Goal: Task Accomplishment & Management: Manage account settings

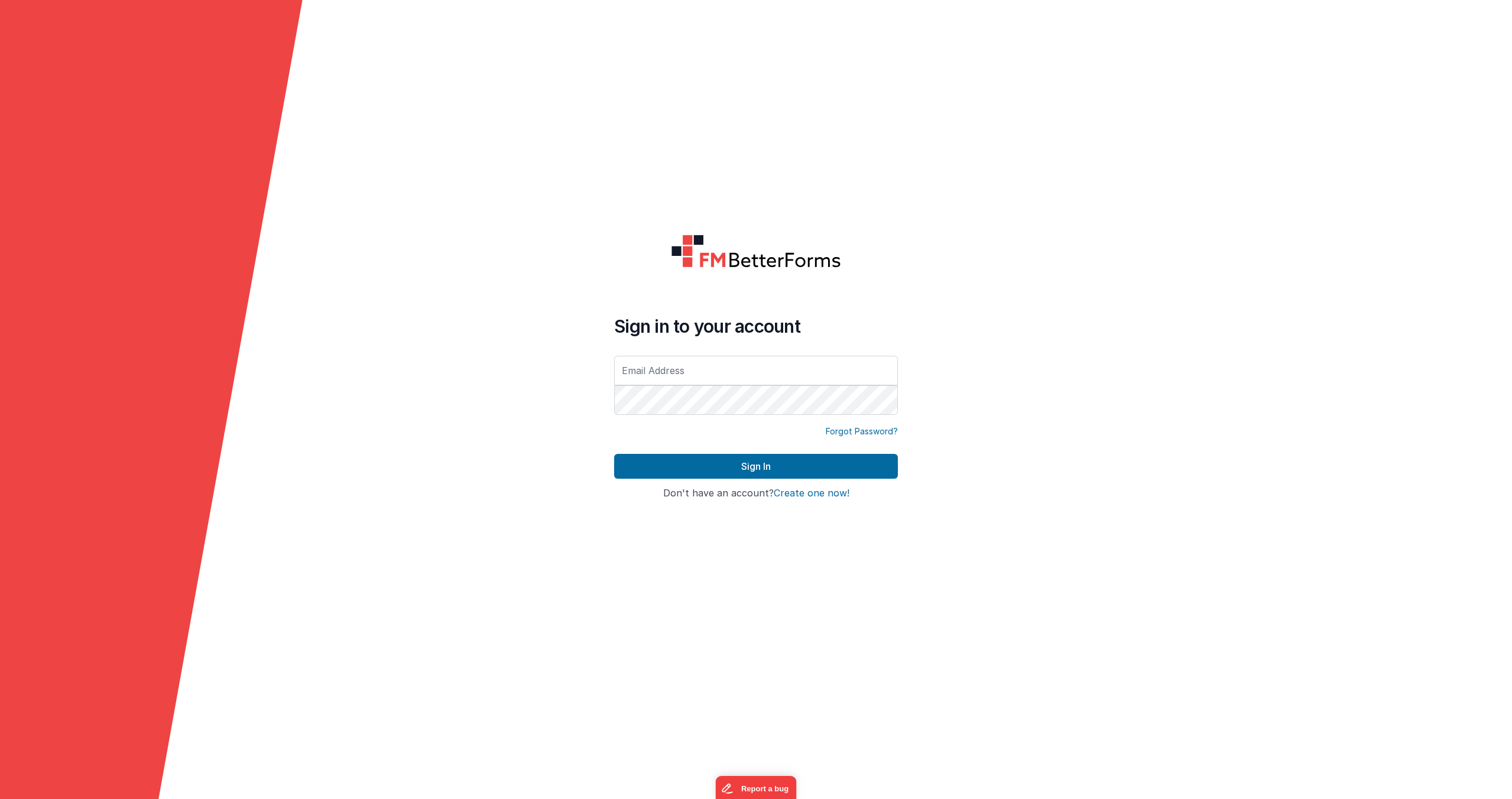
type input "[PERSON_NAME][EMAIL_ADDRESS][PERSON_NAME][DOMAIN_NAME]"
click at [1065, 260] on form "Sign in to your account [PERSON_NAME][EMAIL_ADDRESS][PERSON_NAME][DOMAIN_NAME] …" at bounding box center [756, 399] width 1512 height 799
click at [1072, 254] on form "Sign in to your account [PERSON_NAME][EMAIL_ADDRESS][PERSON_NAME][DOMAIN_NAME] …" at bounding box center [756, 399] width 1512 height 799
click at [879, 470] on button "Sign In" at bounding box center [756, 466] width 283 height 25
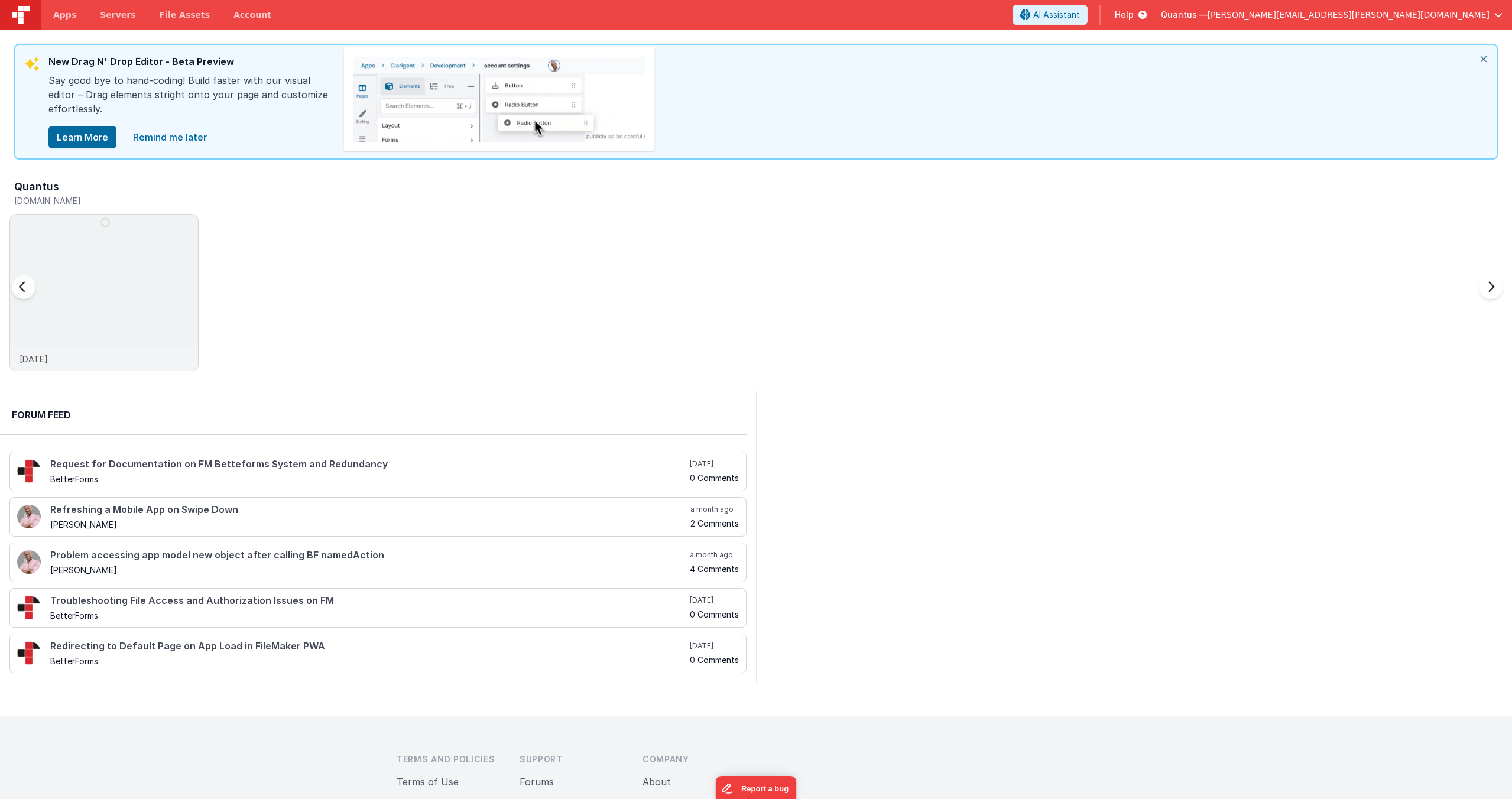
click at [1038, 220] on div "Quantus [DOMAIN_NAME] [DATE]" at bounding box center [761, 279] width 1502 height 206
click at [1475, 60] on icon "close" at bounding box center [1484, 58] width 26 height 28
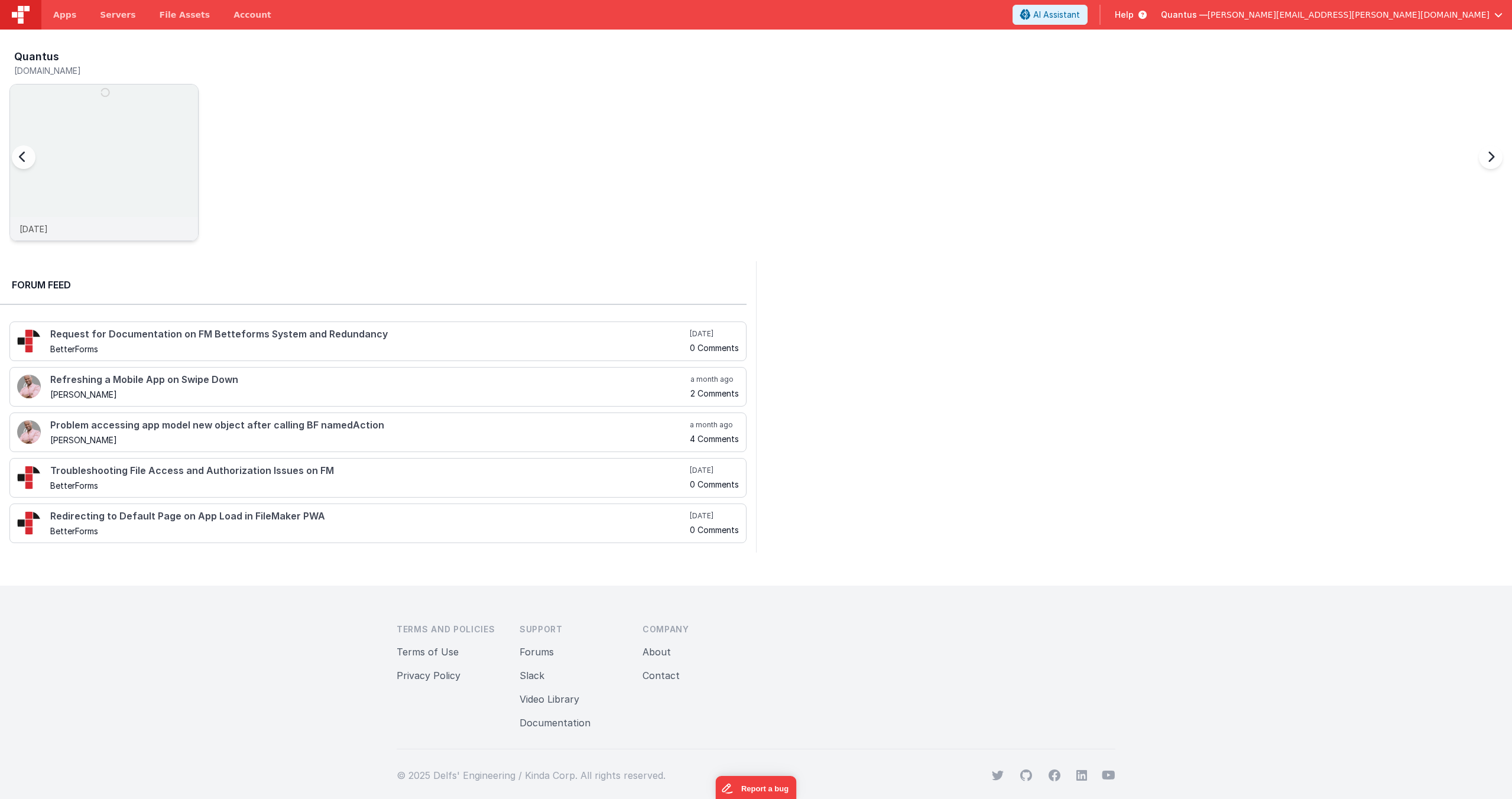
click at [115, 167] on img at bounding box center [104, 178] width 188 height 188
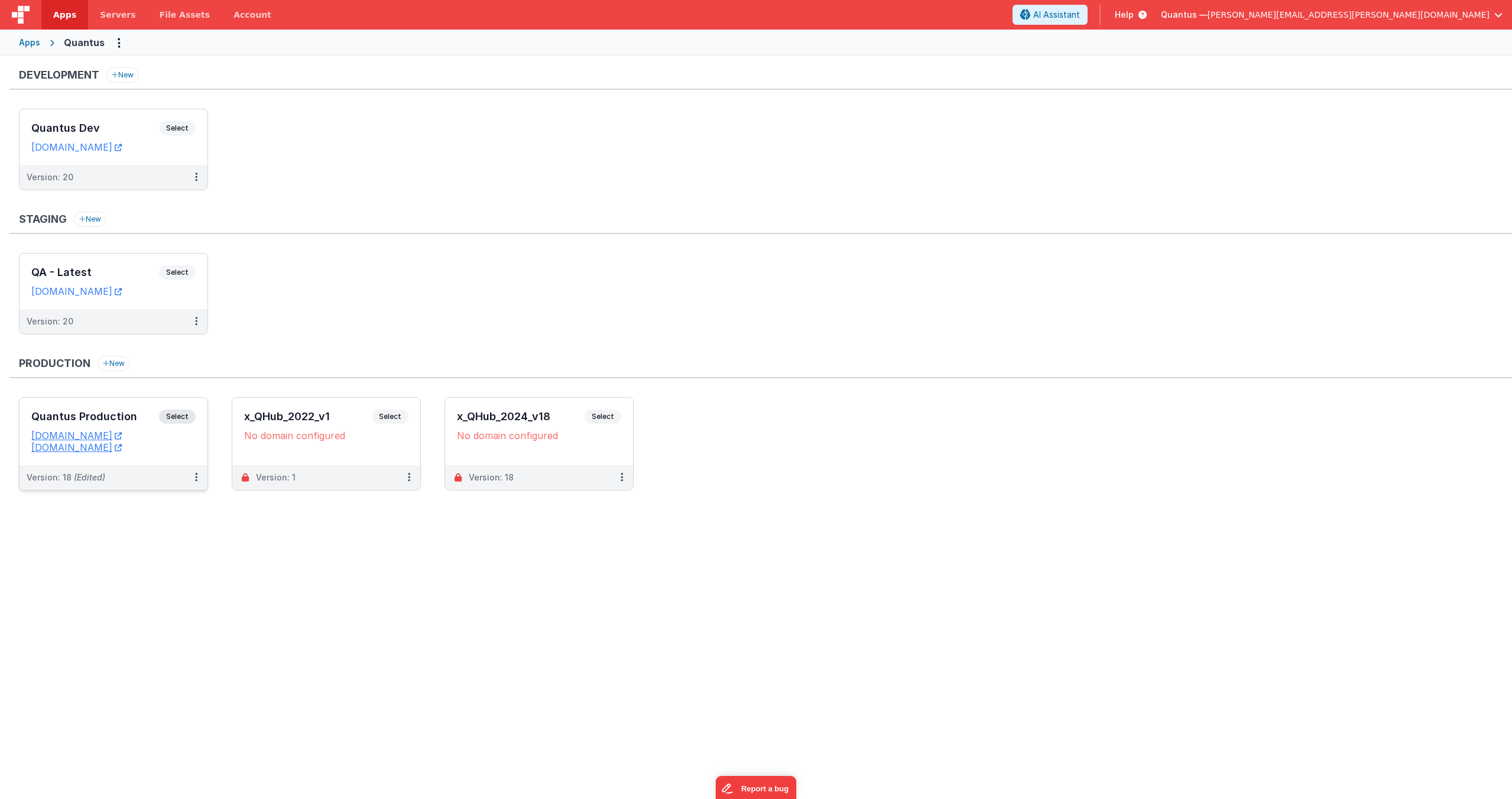
click at [104, 401] on div "Quantus Production Select URLs [DOMAIN_NAME] [DOMAIN_NAME]" at bounding box center [113, 431] width 188 height 67
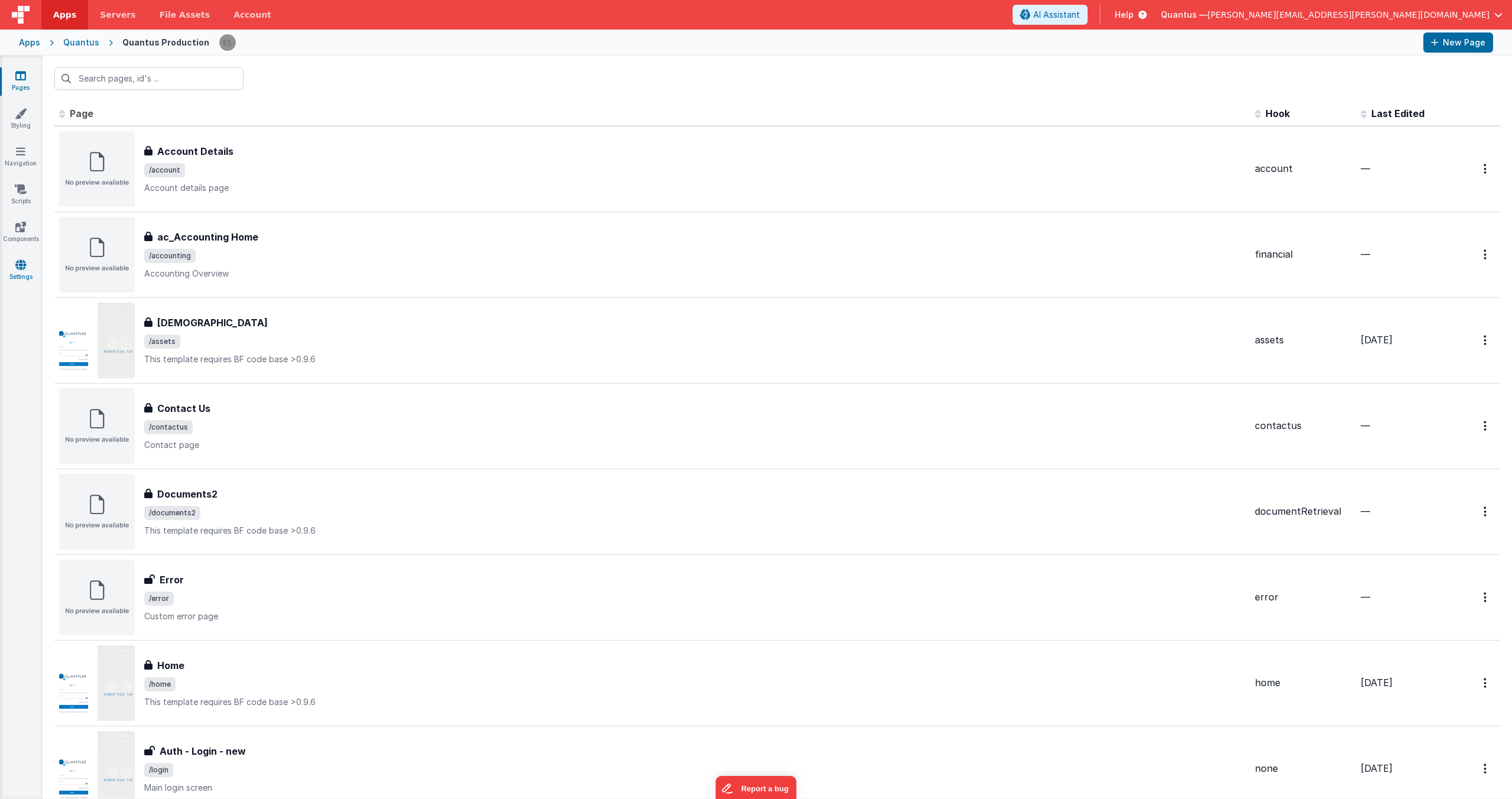
click at [11, 264] on link "Settings" at bounding box center [20, 270] width 43 height 23
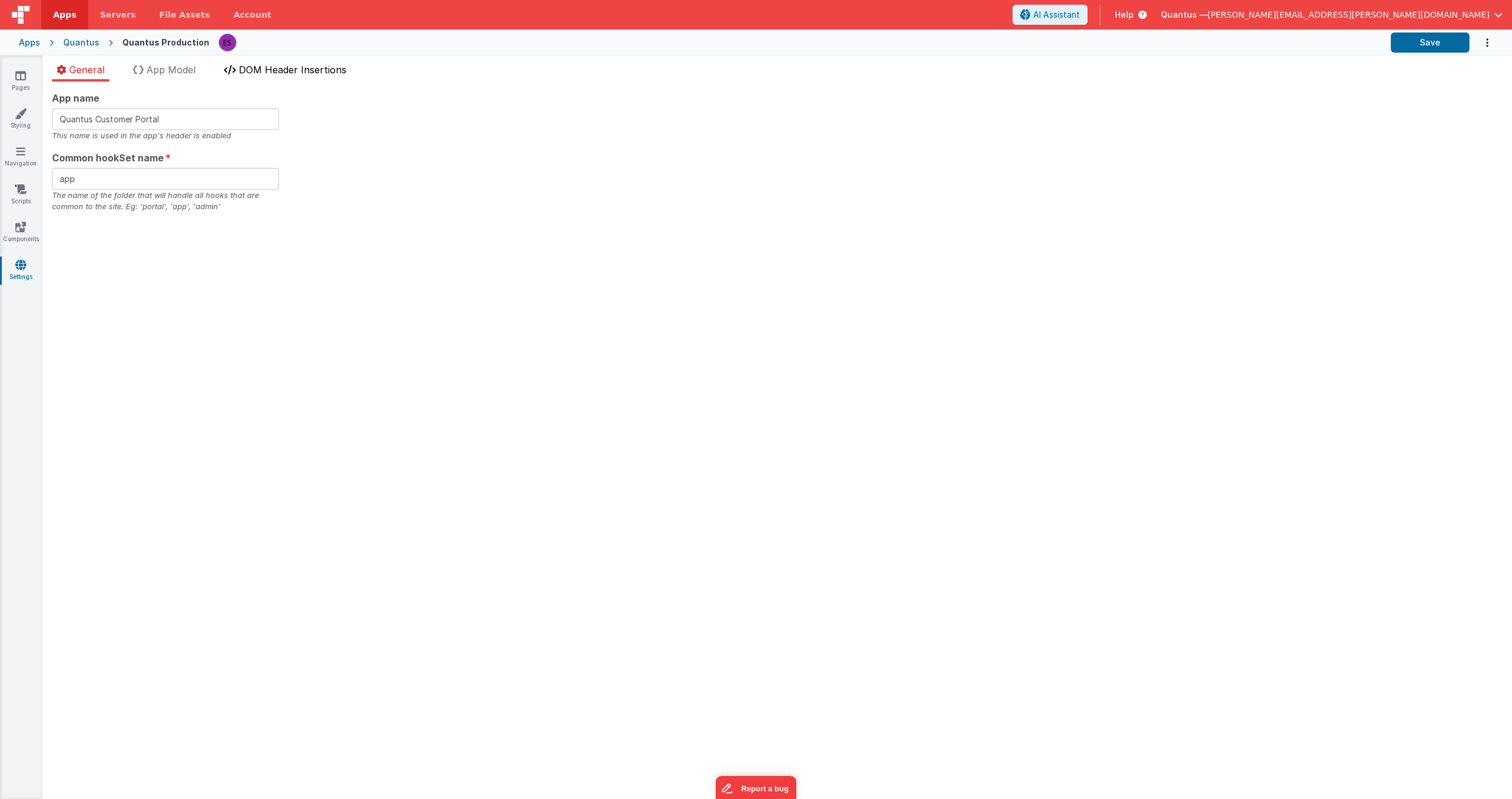
click at [284, 75] on span "DOM Header Insertions" at bounding box center [292, 70] width 108 height 12
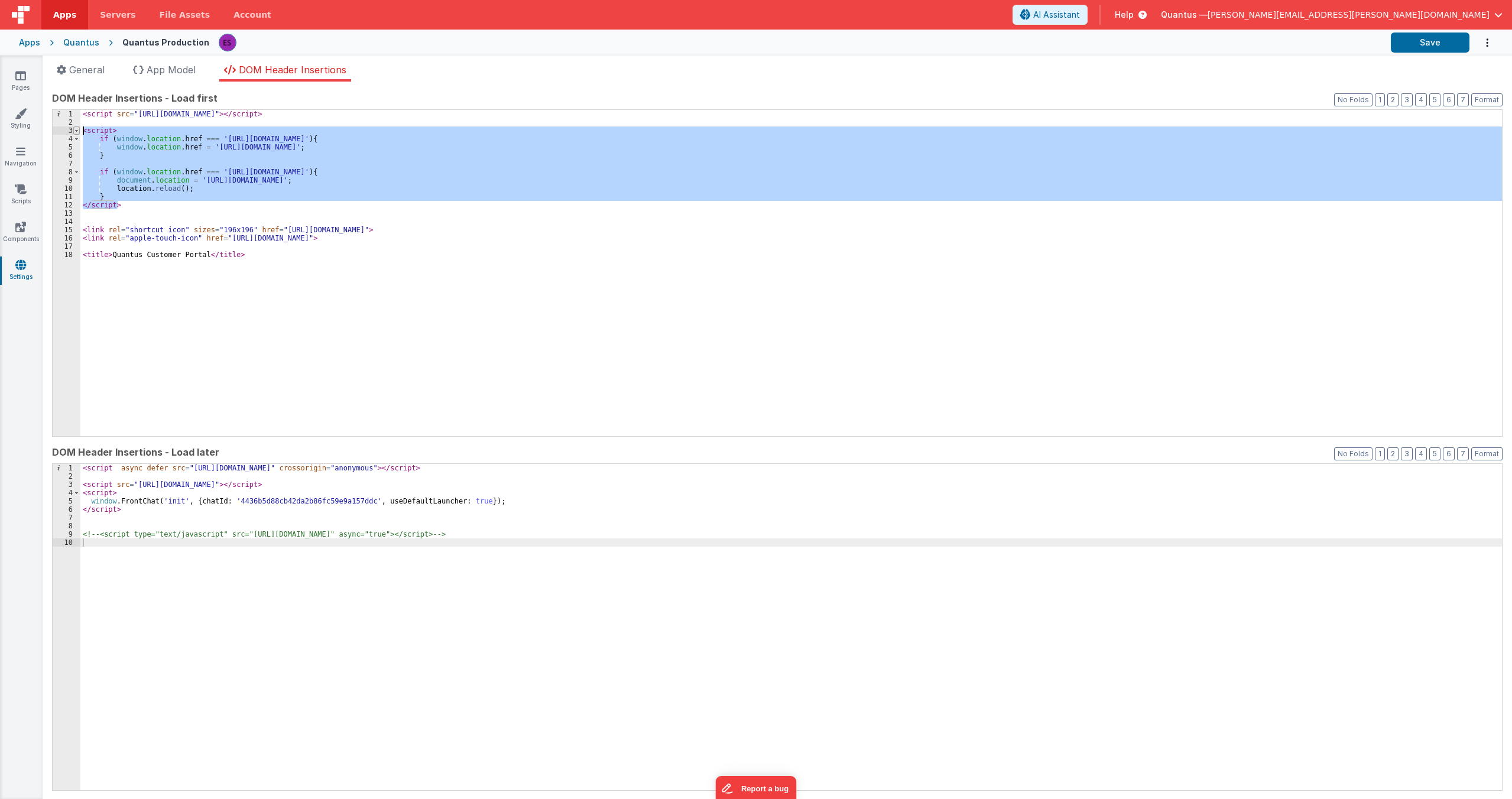
drag, startPoint x: 126, startPoint y: 206, endPoint x: 74, endPoint y: 131, distance: 91.3
click at [74, 131] on div "1 2 3 4 5 6 7 8 9 10 11 12 13 14 15 16 17 18 < script src = "[URL][DOMAIN_NAME]…" at bounding box center [777, 273] width 1450 height 328
click at [63, 42] on div "Quantus" at bounding box center [81, 42] width 36 height 12
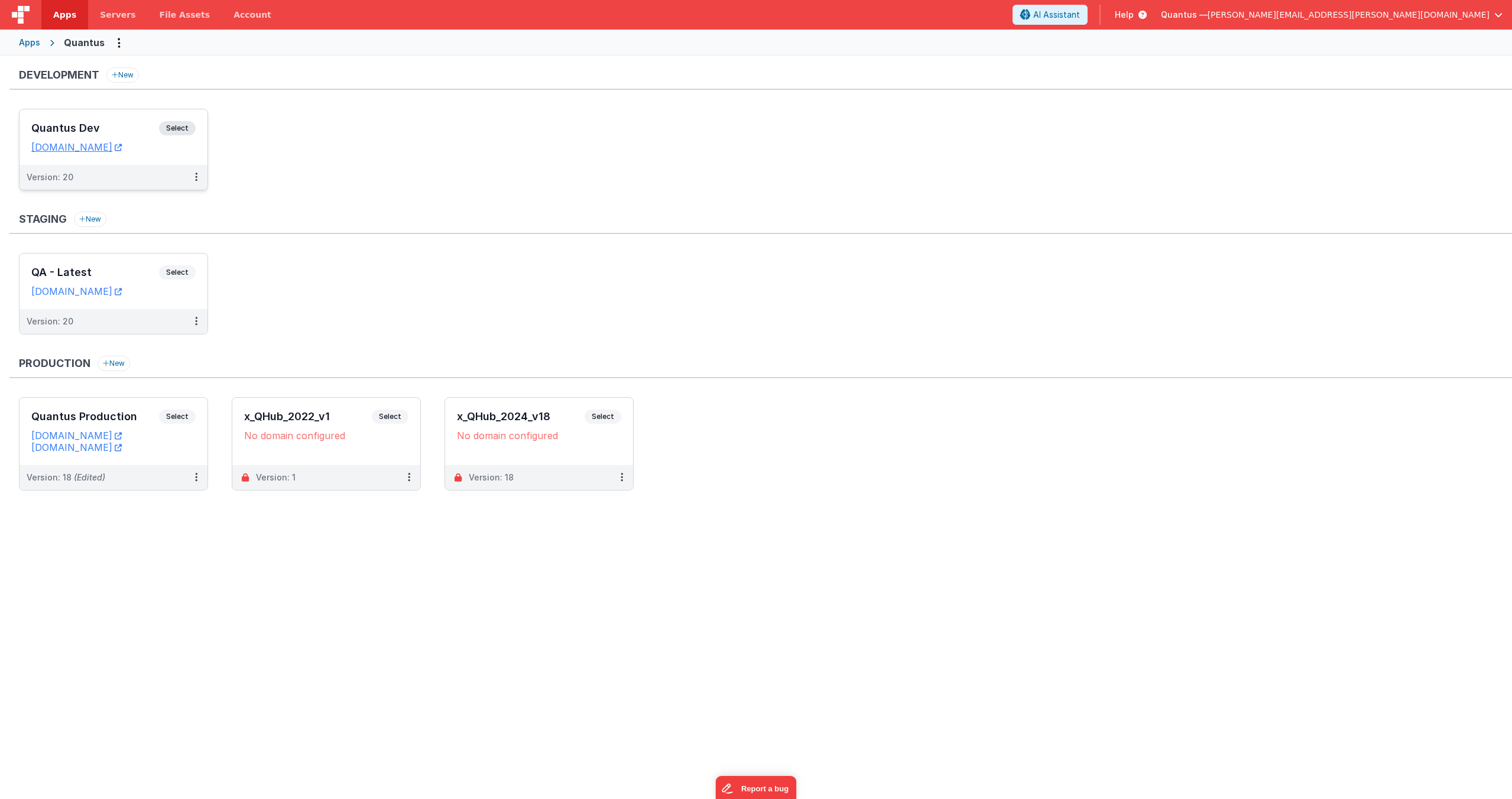
click at [83, 119] on div "Quantus Dev Select URLs [DOMAIN_NAME]" at bounding box center [113, 137] width 188 height 56
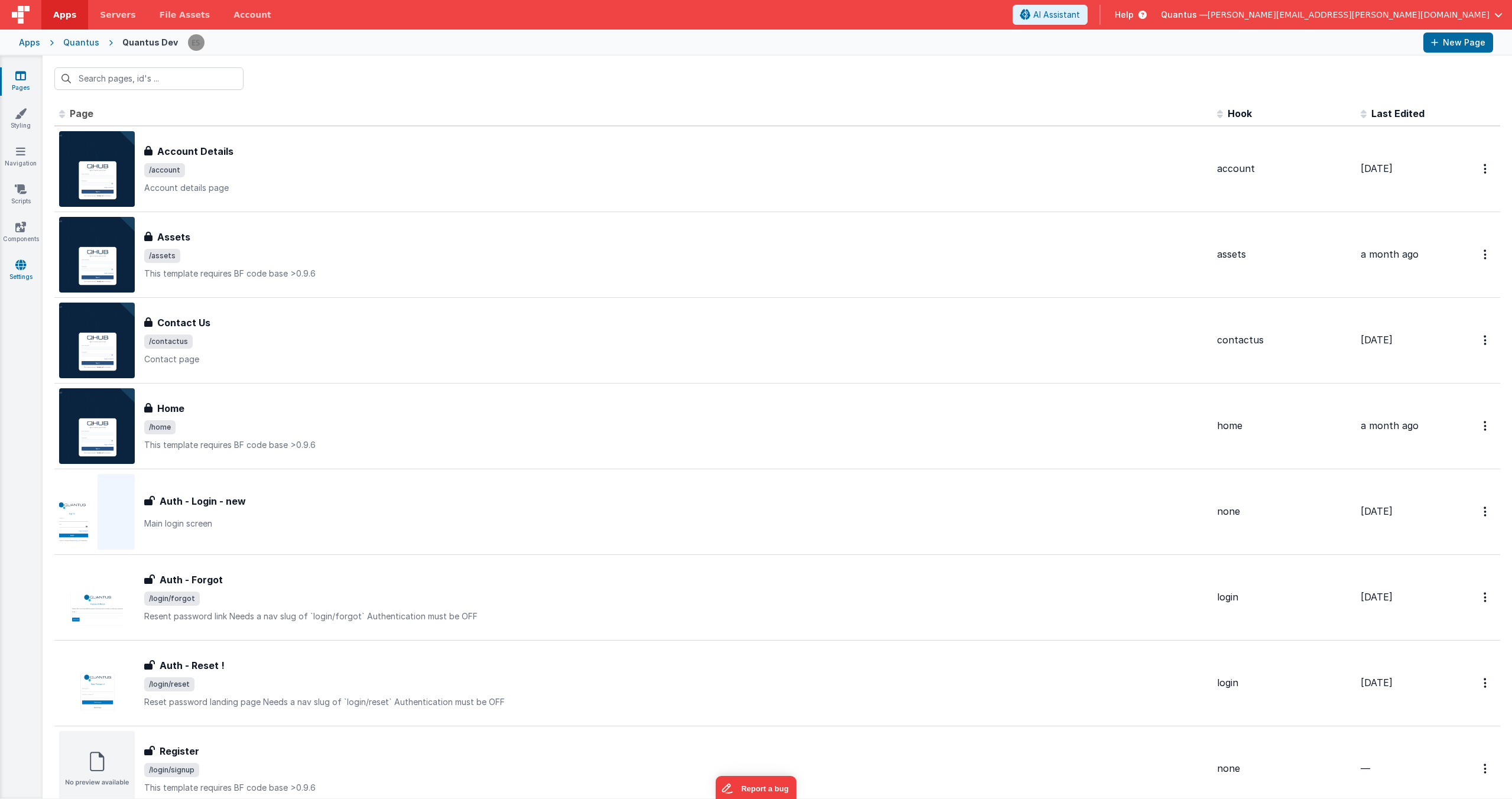
click at [13, 265] on link "Settings" at bounding box center [20, 270] width 43 height 23
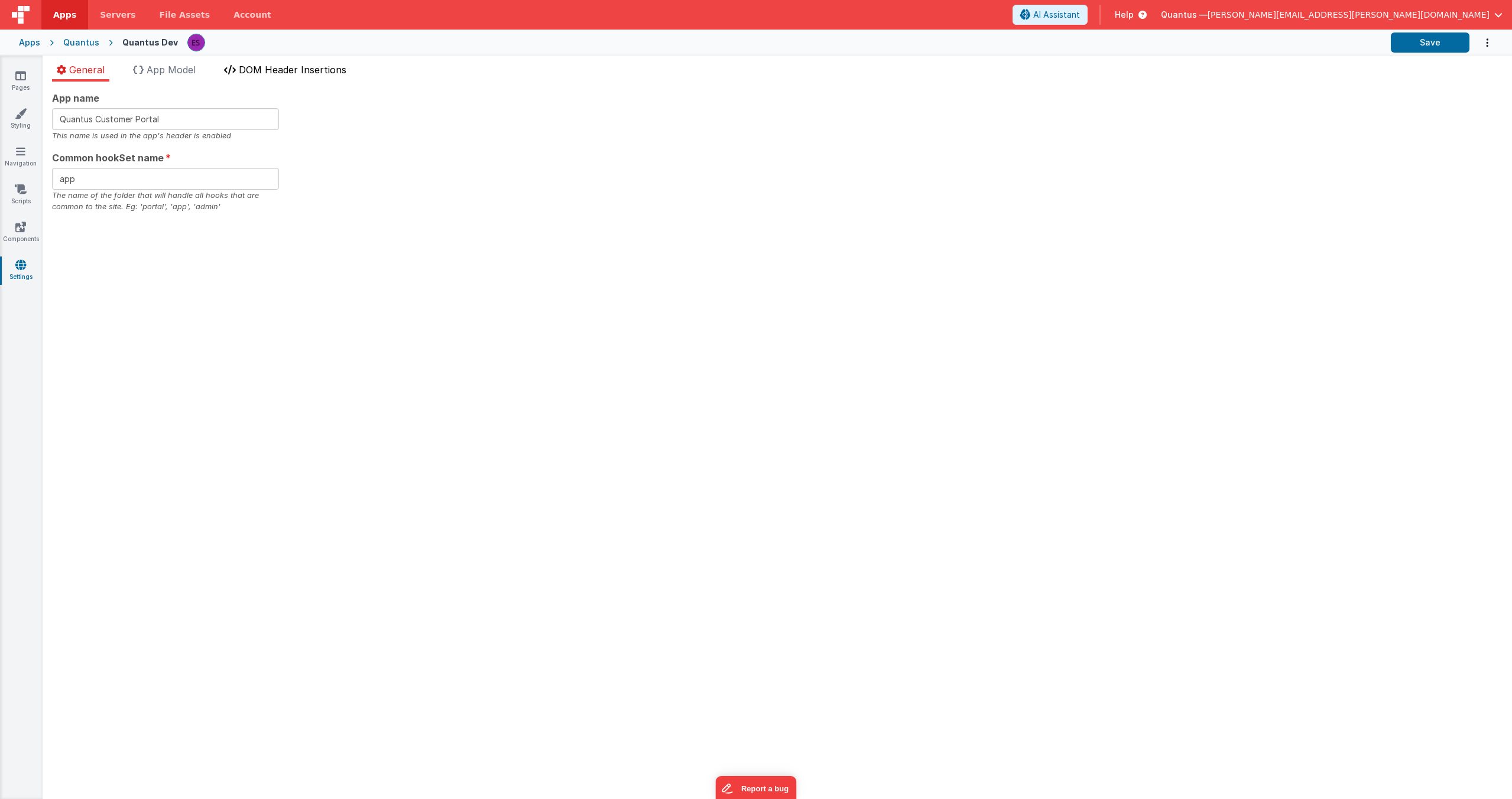
click at [241, 66] on li "DOM Header Insertions" at bounding box center [285, 71] width 132 height 19
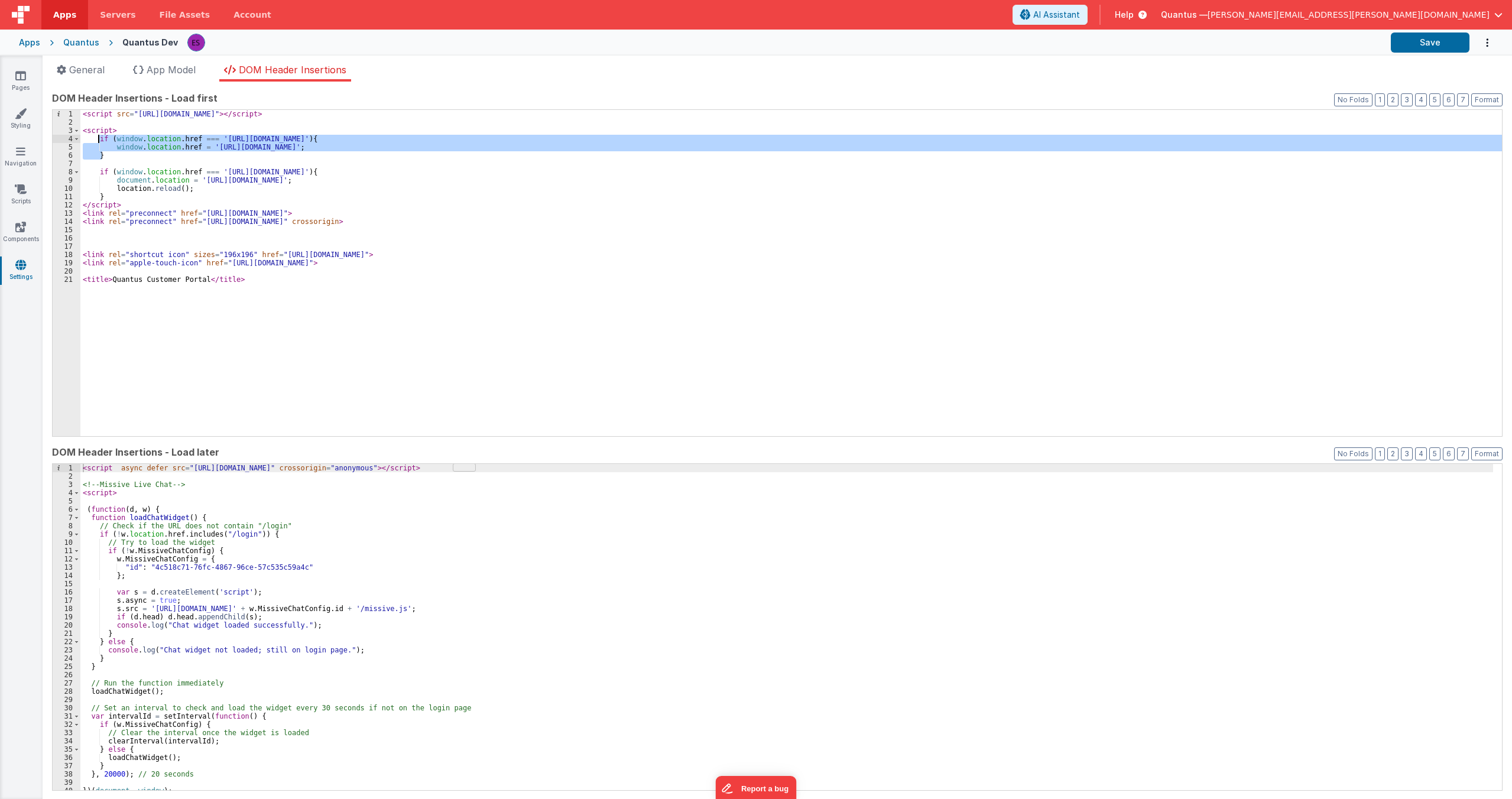
drag, startPoint x: 102, startPoint y: 155, endPoint x: 100, endPoint y: 136, distance: 19.1
click at [100, 136] on div "< script src = "[URL][DOMAIN_NAME]" > </ script > < script > if ( window . loca…" at bounding box center [791, 281] width 1421 height 342
click at [113, 158] on div "< script src = "[URL][DOMAIN_NAME]" > </ script > < script > if ( window . loca…" at bounding box center [791, 273] width 1421 height 326
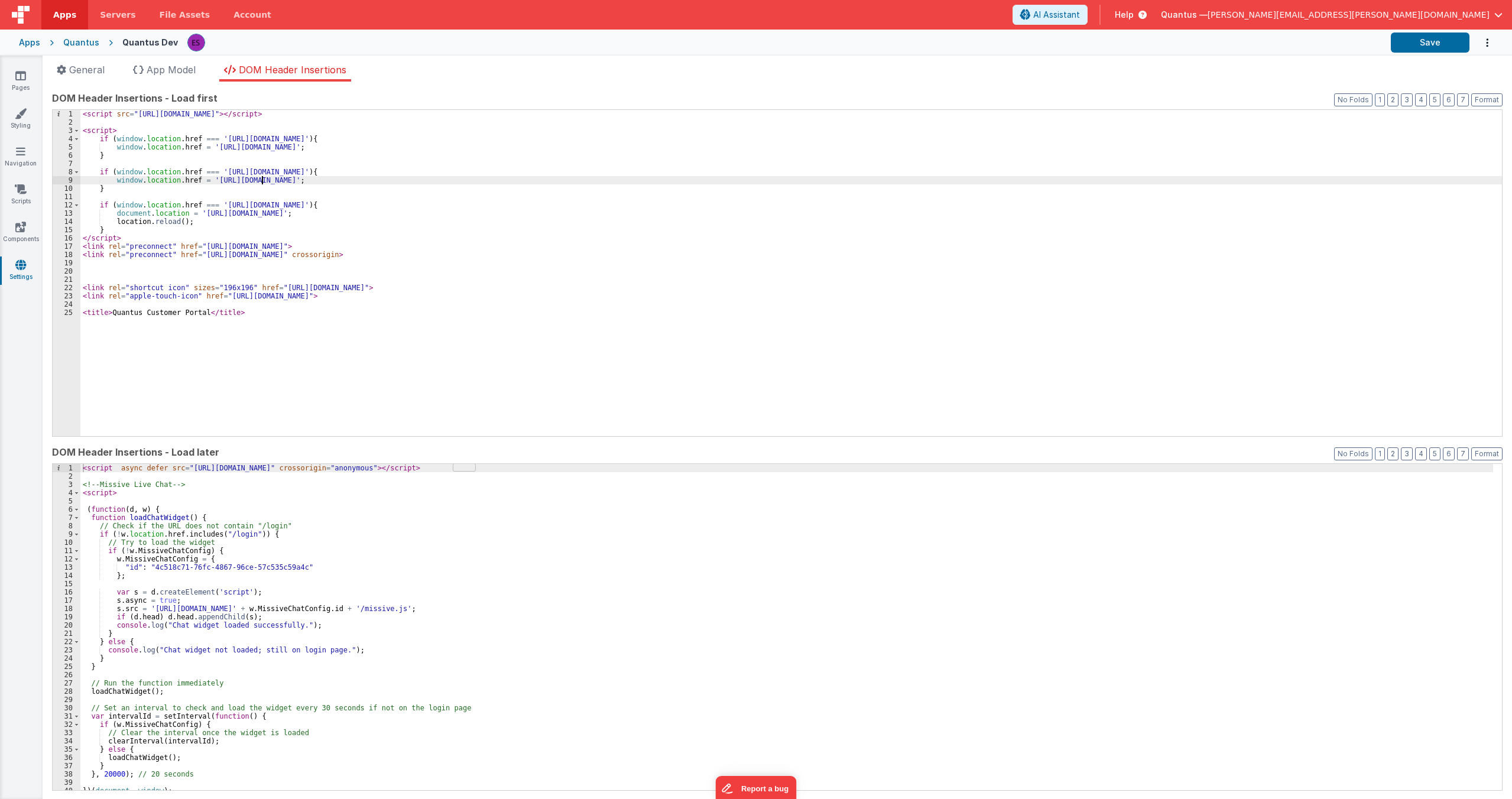
click at [310, 181] on div "< script src = "[URL][DOMAIN_NAME]" > </ script > < script > if ( window . loca…" at bounding box center [791, 281] width 1421 height 342
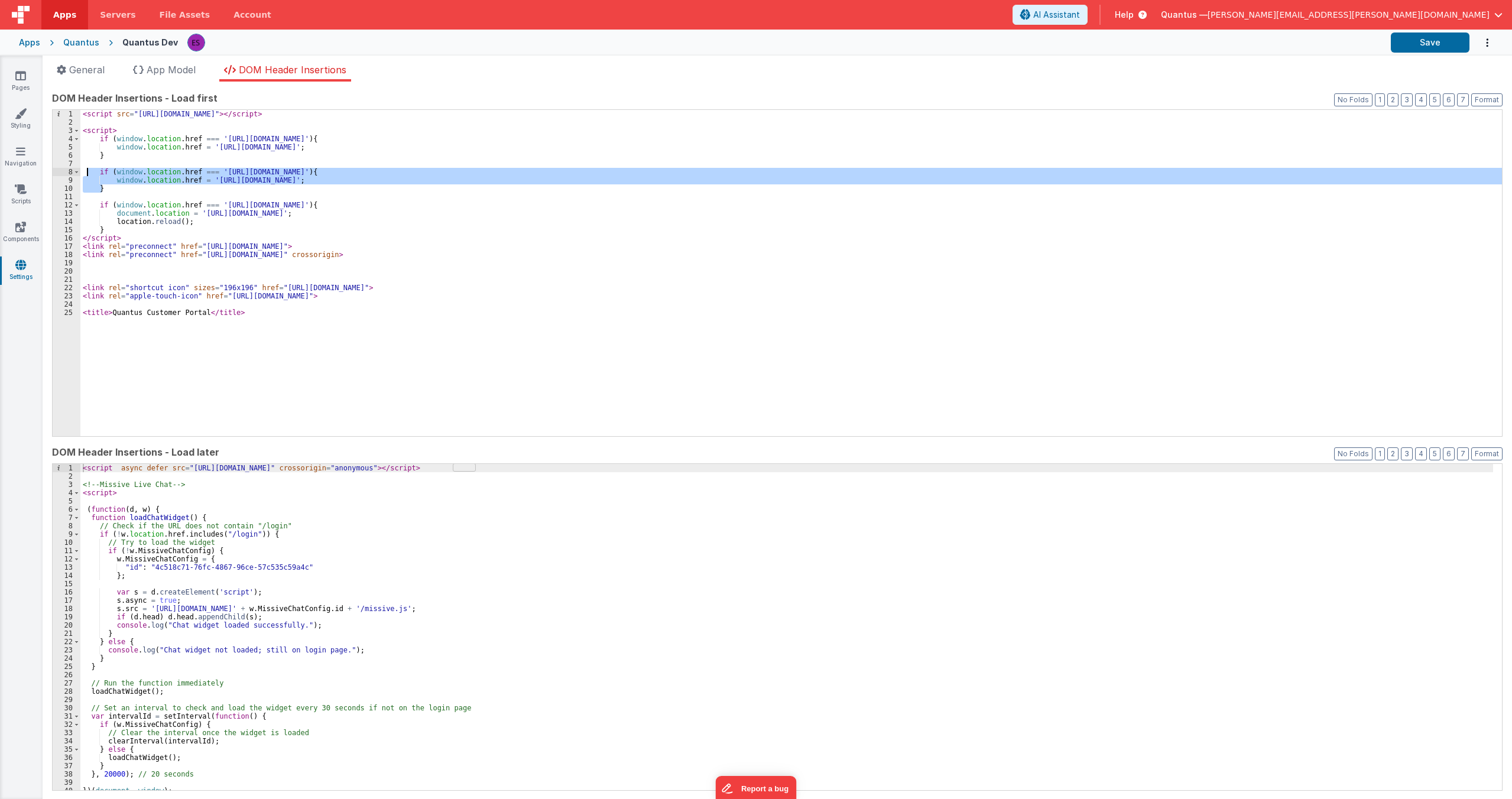
drag, startPoint x: 119, startPoint y: 189, endPoint x: 85, endPoint y: 172, distance: 38.0
click at [85, 172] on div "< script src = "[URL][DOMAIN_NAME]" > </ script > < script > if ( window . loca…" at bounding box center [791, 281] width 1421 height 342
click at [83, 43] on div "Quantus" at bounding box center [81, 42] width 36 height 12
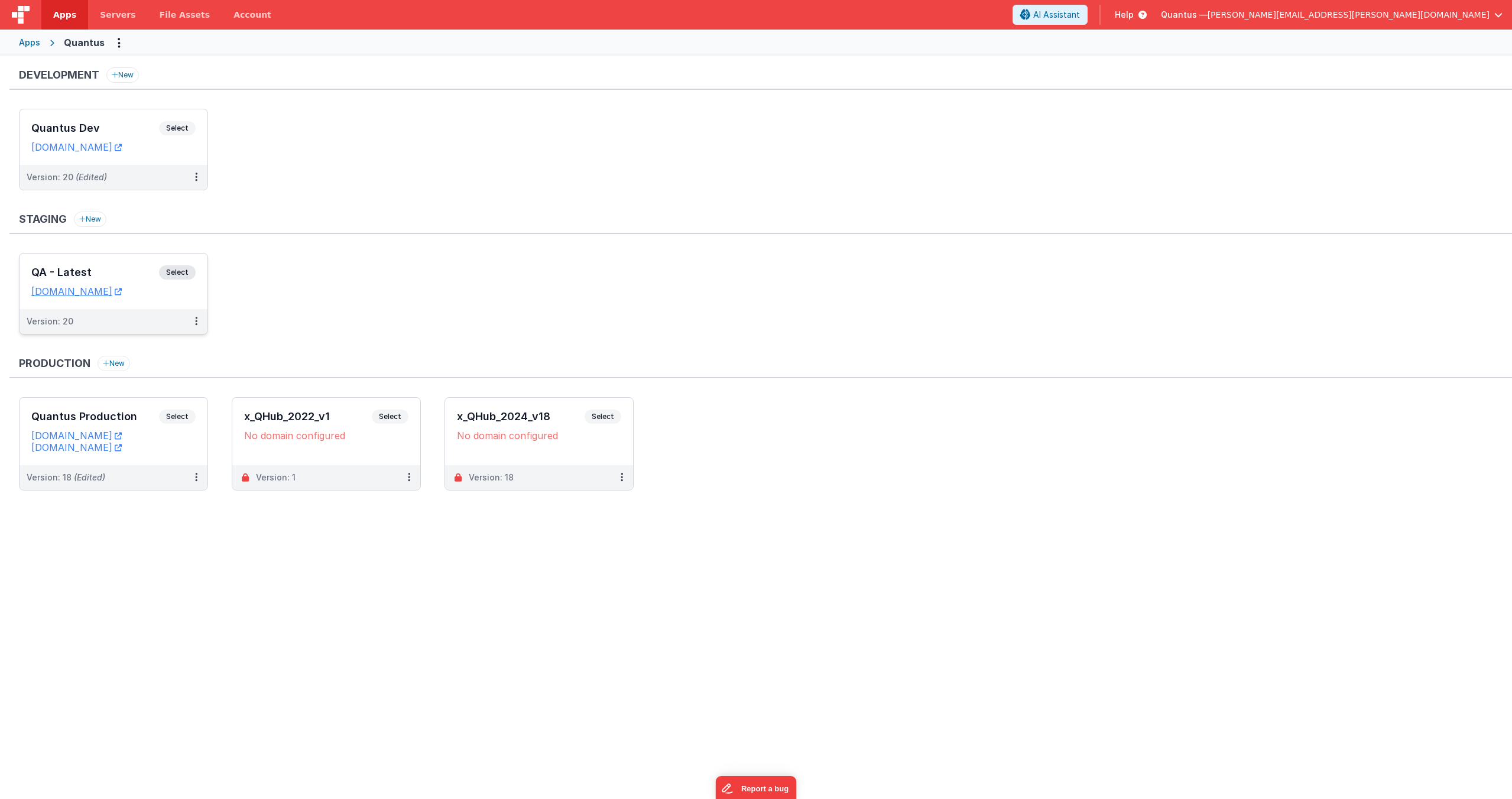
click at [87, 264] on div "QA - Latest Select URLs [DOMAIN_NAME]" at bounding box center [113, 281] width 188 height 56
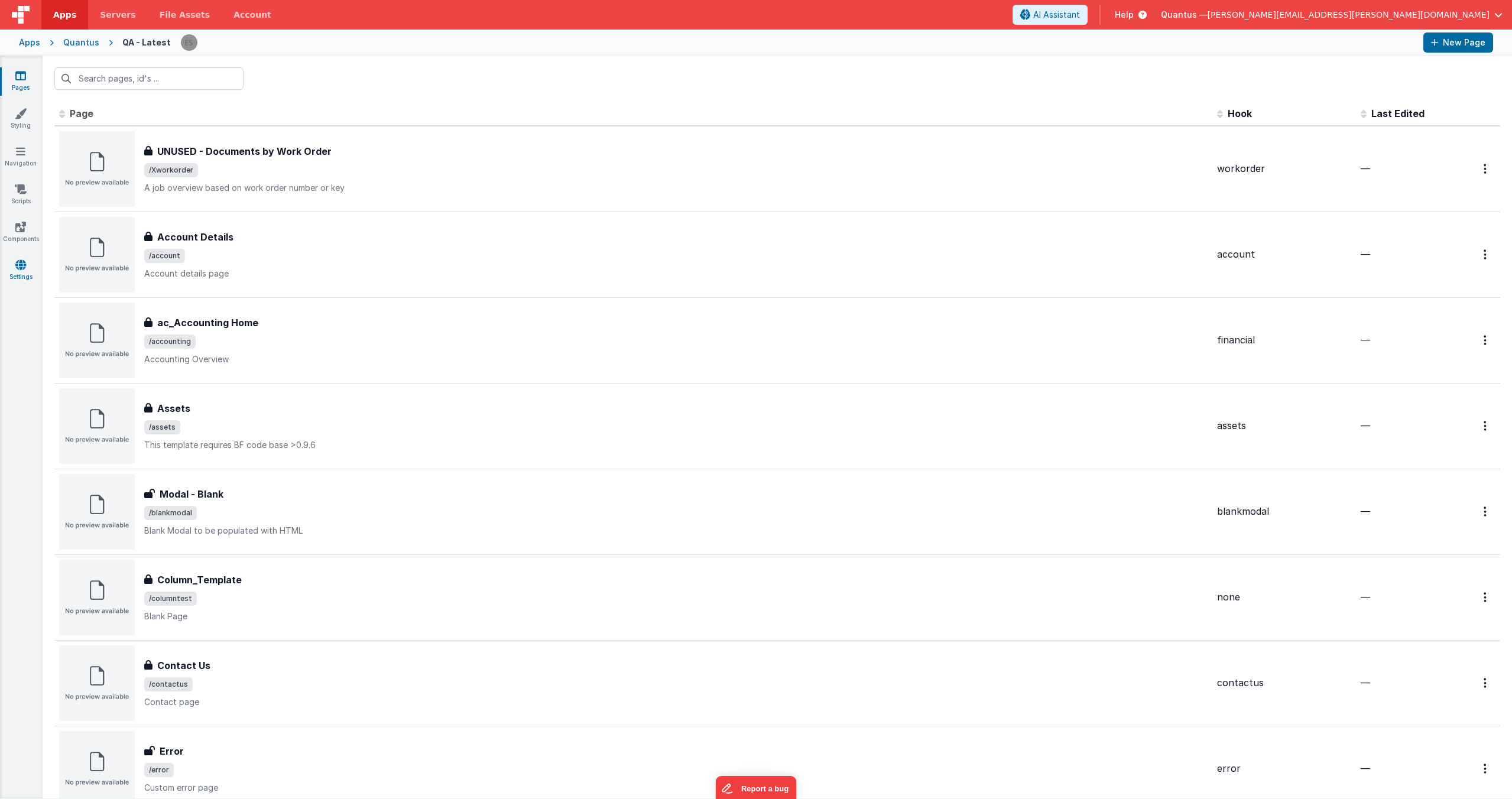
click at [13, 268] on link "Settings" at bounding box center [20, 270] width 43 height 23
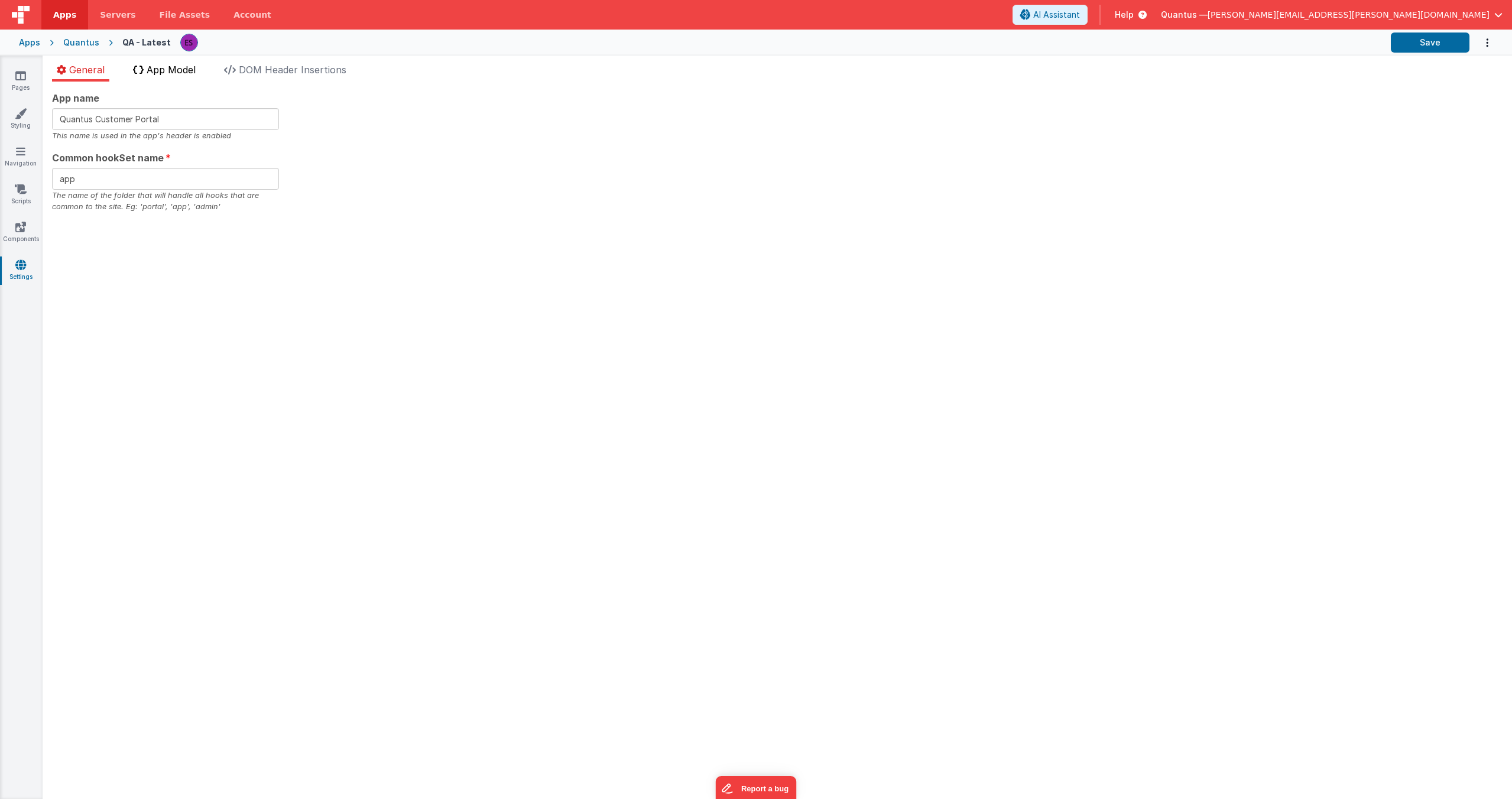
click at [196, 71] on span "App Model" at bounding box center [171, 70] width 49 height 12
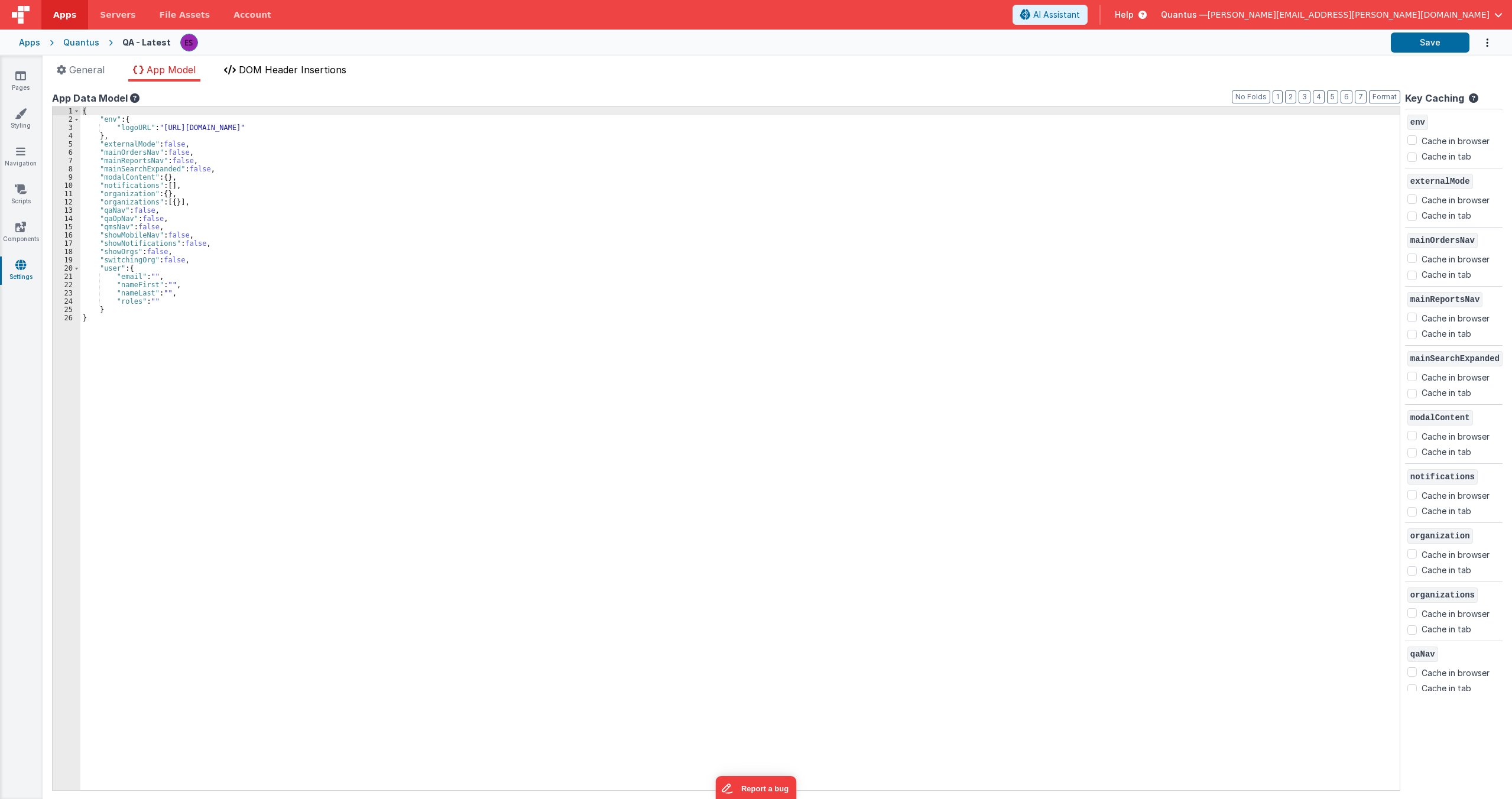
click at [272, 69] on span "DOM Header Insertions" at bounding box center [292, 70] width 108 height 12
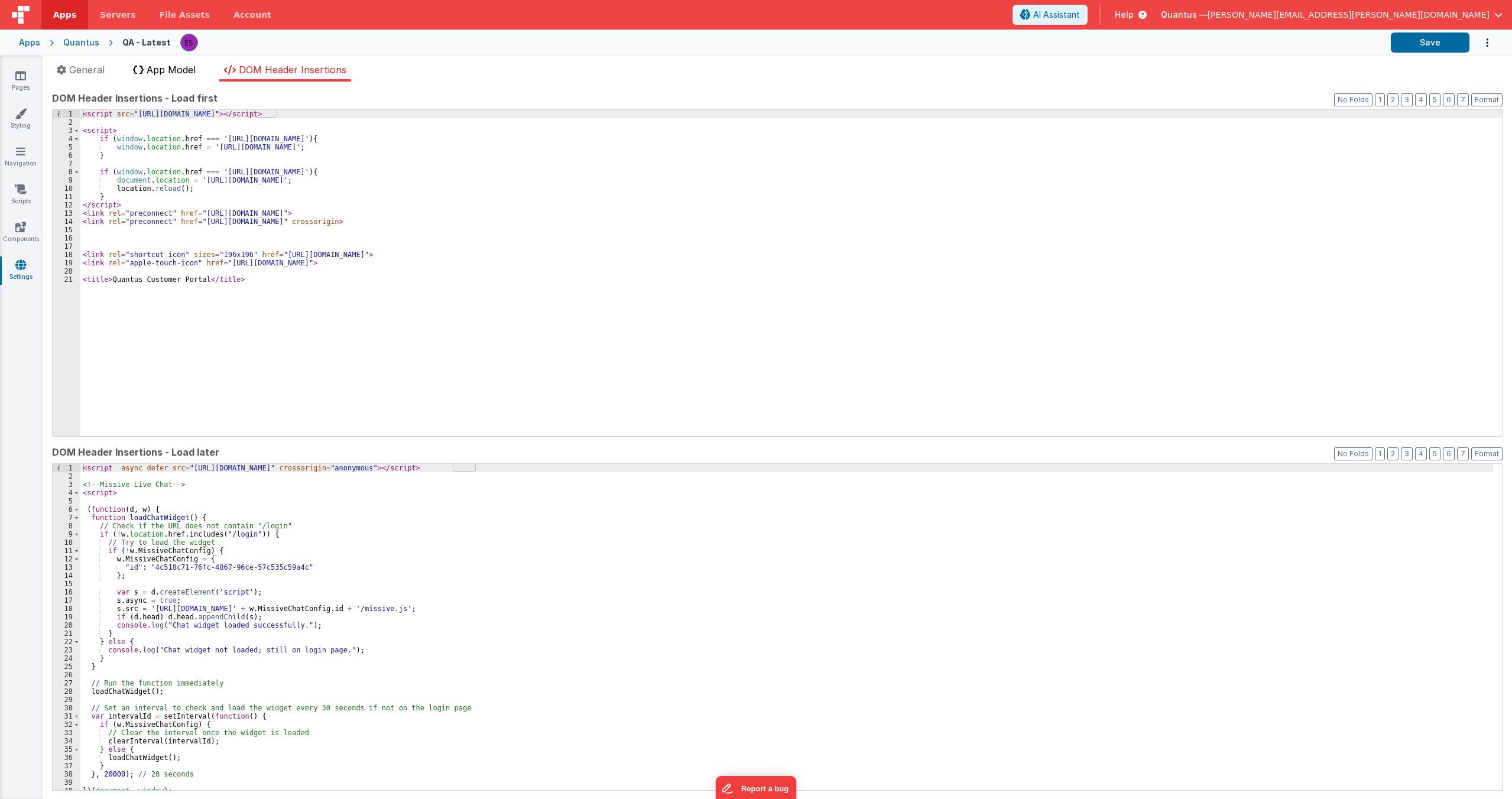
click at [169, 75] on li "App Model" at bounding box center [164, 71] width 72 height 19
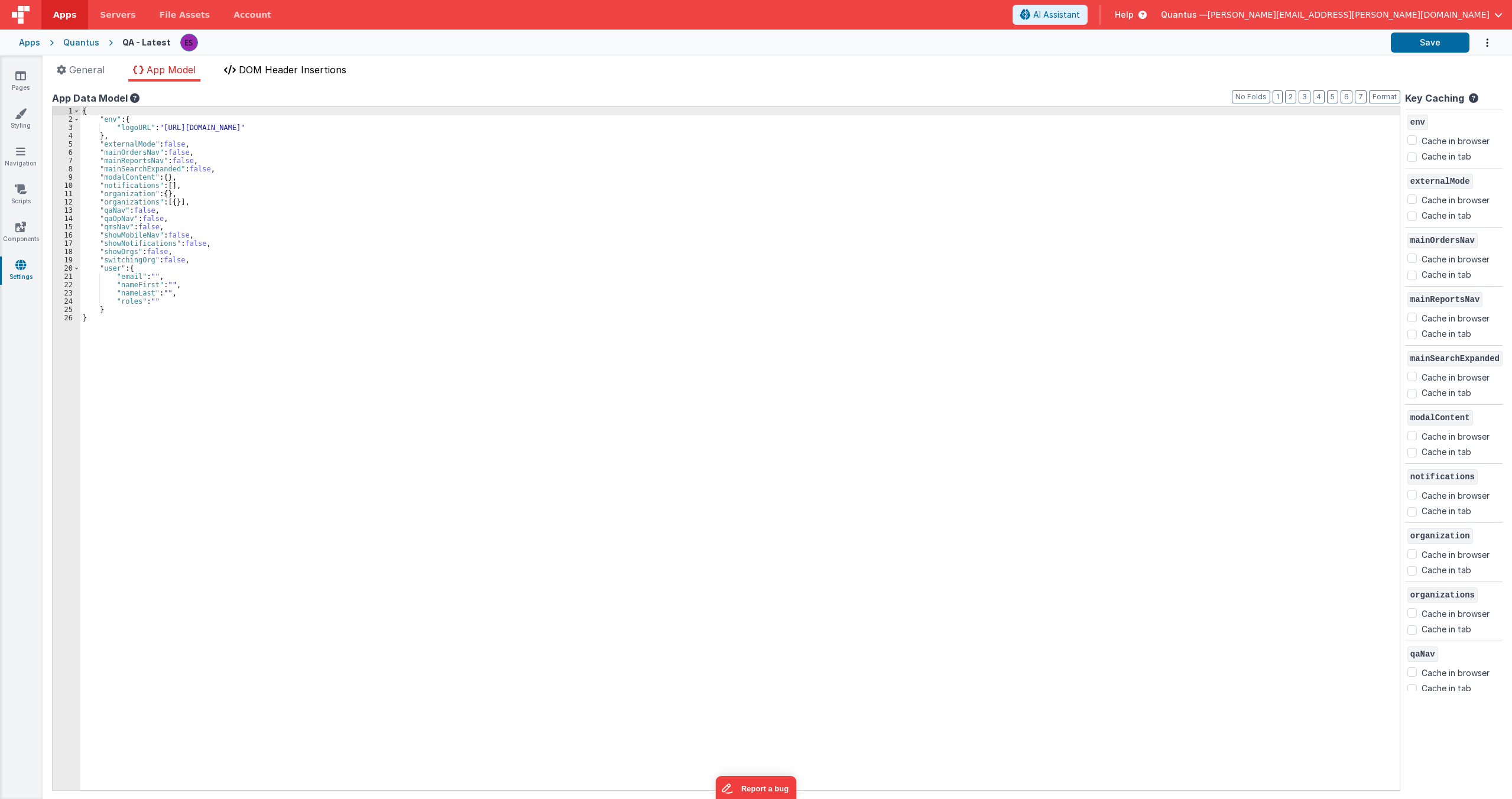
click at [246, 66] on span "DOM Header Insertions" at bounding box center [292, 70] width 108 height 12
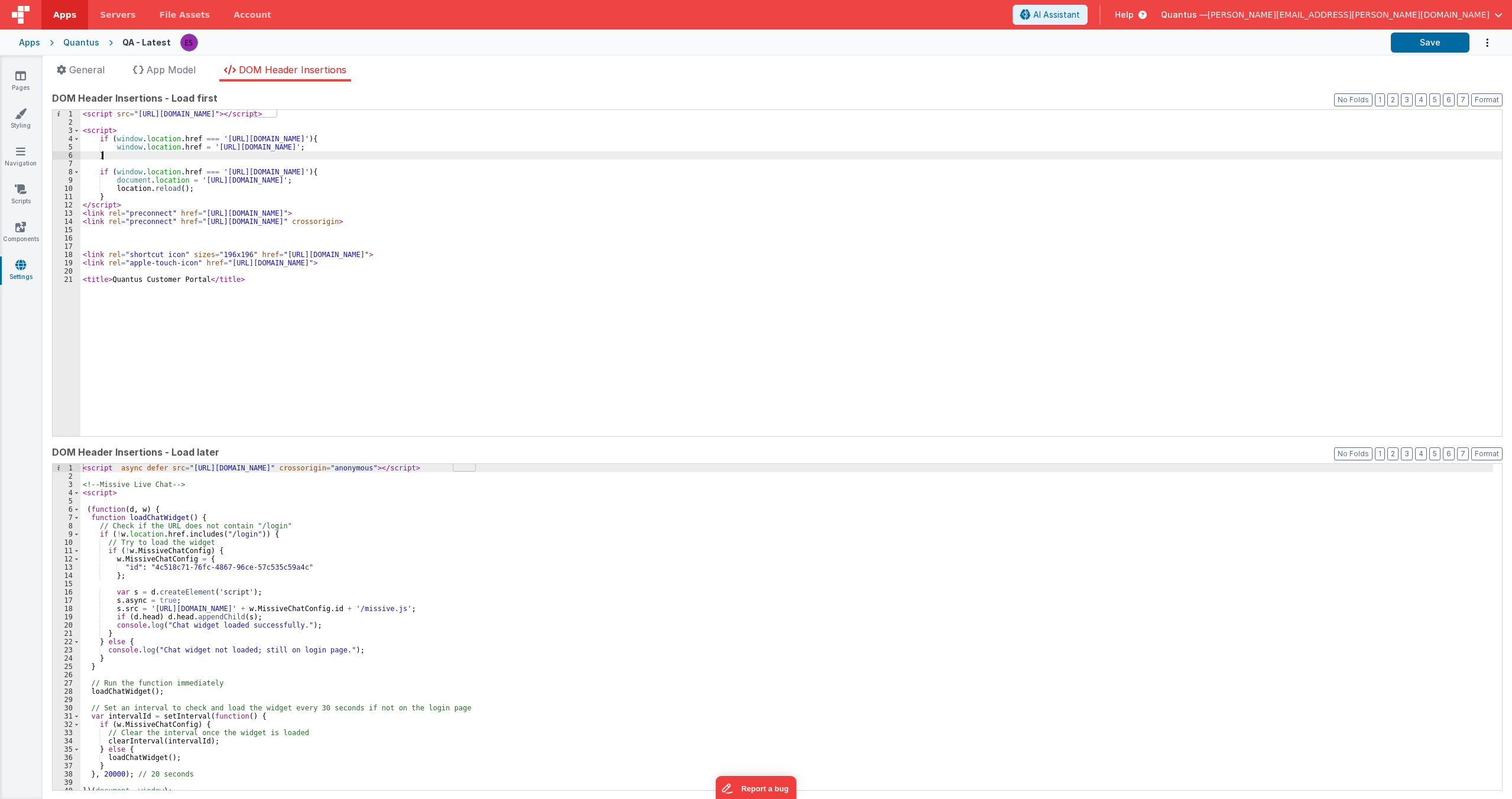
click at [151, 155] on div "< script src = "[URL][DOMAIN_NAME]" > </ script > < script > if ( window . loca…" at bounding box center [791, 281] width 1421 height 342
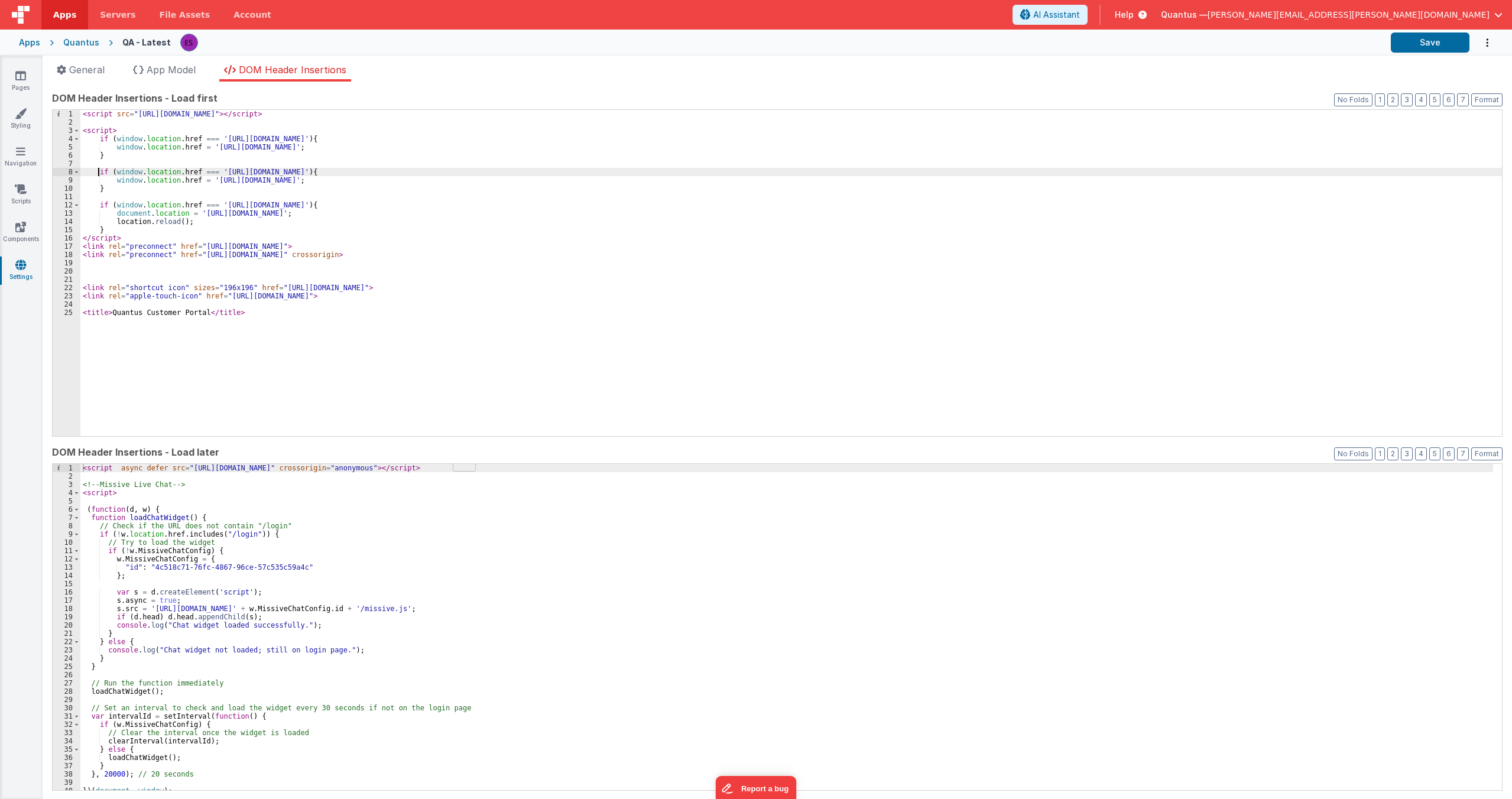
click at [321, 181] on div "< script src = "[URL][DOMAIN_NAME]" > </ script > < script > if ( window . loca…" at bounding box center [791, 281] width 1421 height 342
click at [214, 264] on div "< script src = "[URL][DOMAIN_NAME]" > </ script > < script > if ( window . loca…" at bounding box center [791, 281] width 1421 height 342
drag, startPoint x: 198, startPoint y: 220, endPoint x: 113, endPoint y: 219, distance: 85.0
click at [113, 219] on div "< script src = "[URL][DOMAIN_NAME]" > </ script > < script > if ( window . loca…" at bounding box center [791, 281] width 1421 height 342
click at [336, 172] on div "< script src = "[URL][DOMAIN_NAME]" > </ script > < script > if ( window . loca…" at bounding box center [791, 281] width 1421 height 342
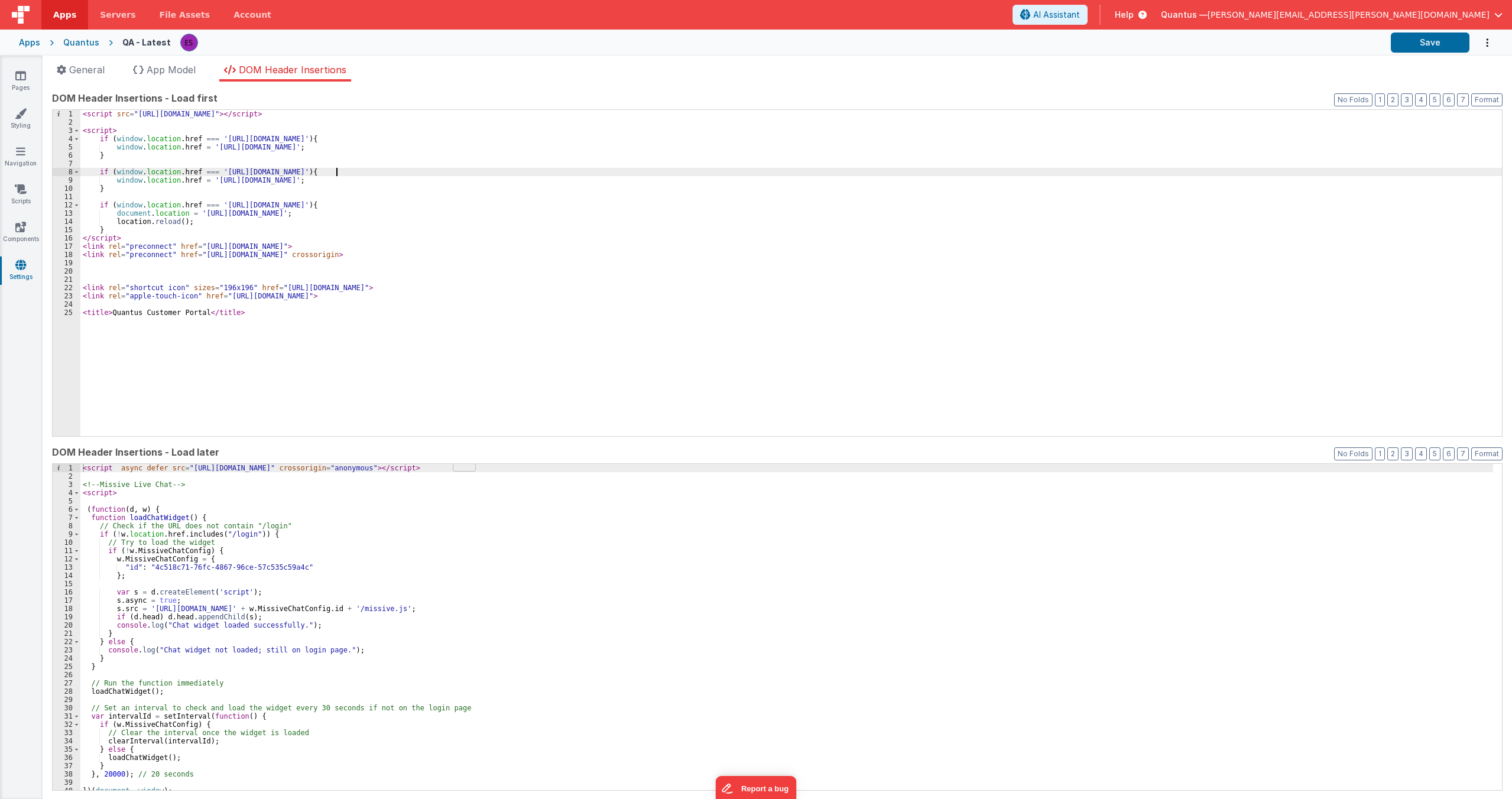
click at [344, 177] on div "< script src = "[URL][DOMAIN_NAME]" > </ script > < script > if ( window . loca…" at bounding box center [791, 281] width 1421 height 342
click at [19, 82] on link "Pages" at bounding box center [20, 81] width 43 height 23
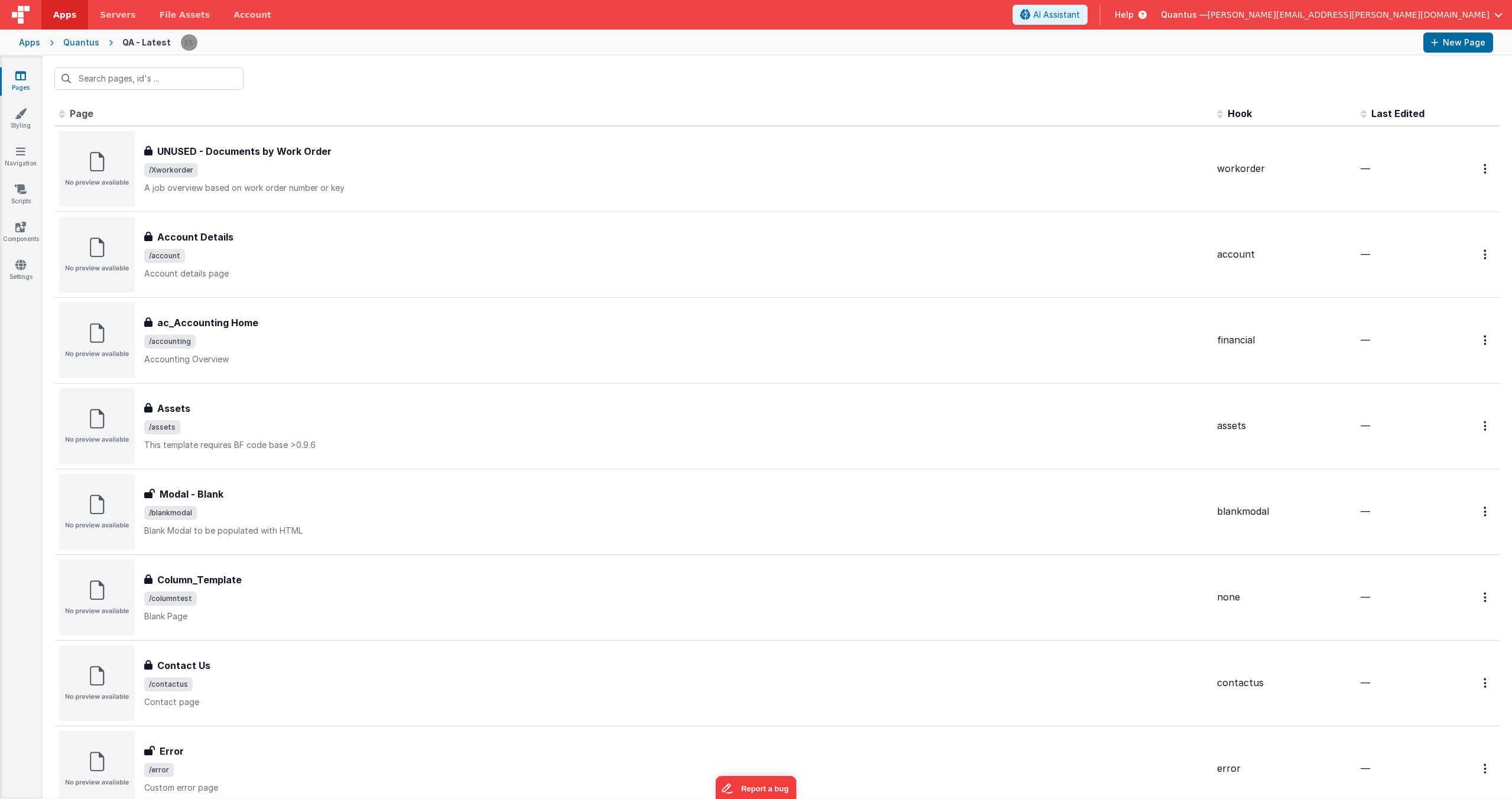
click at [22, 254] on div "Pages Styling Navigation Scripts Components Settings" at bounding box center [21, 427] width 43 height 743
click at [15, 261] on link "Settings" at bounding box center [20, 270] width 43 height 23
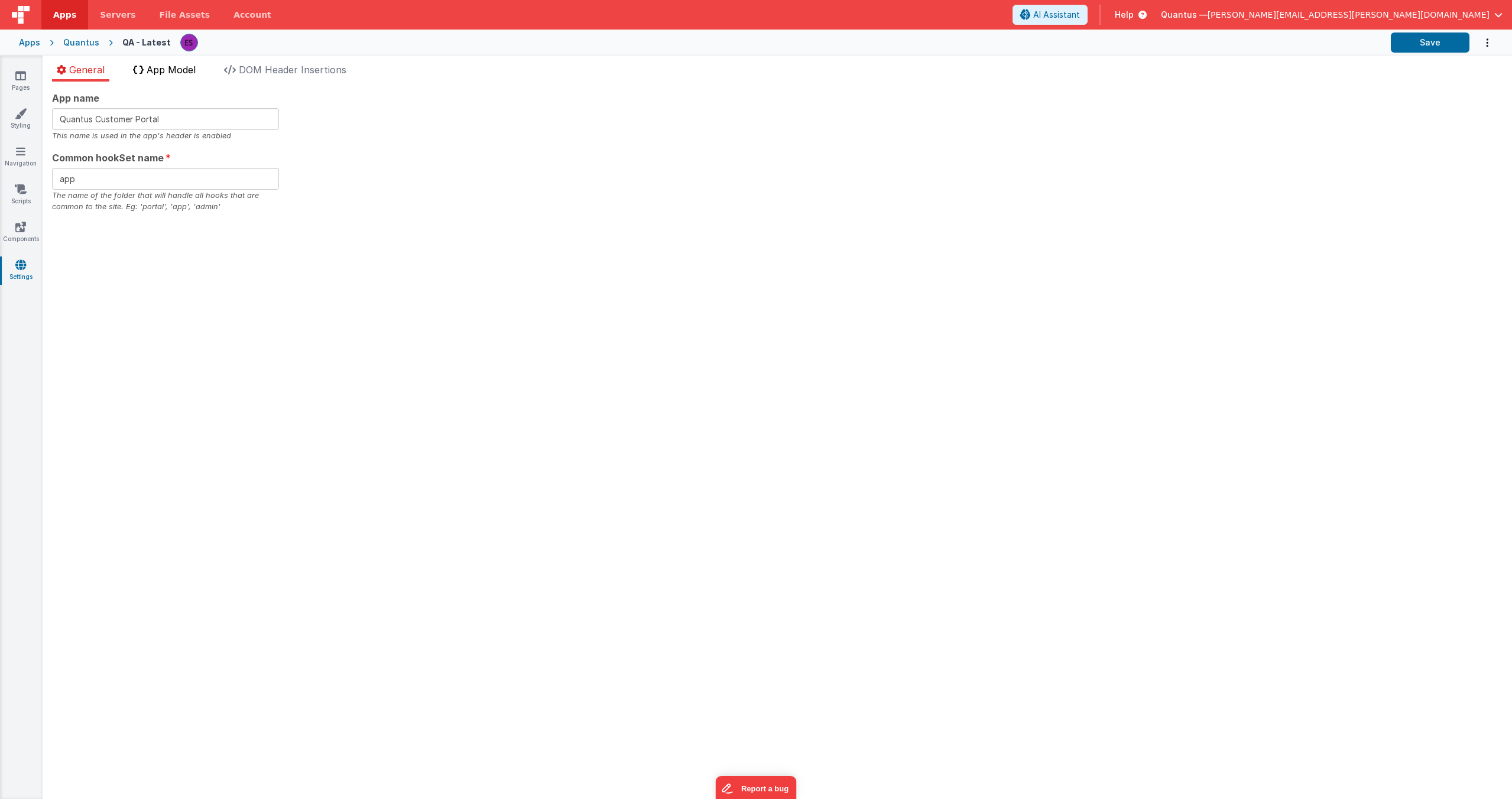
click at [183, 78] on li "App Model" at bounding box center [164, 71] width 72 height 19
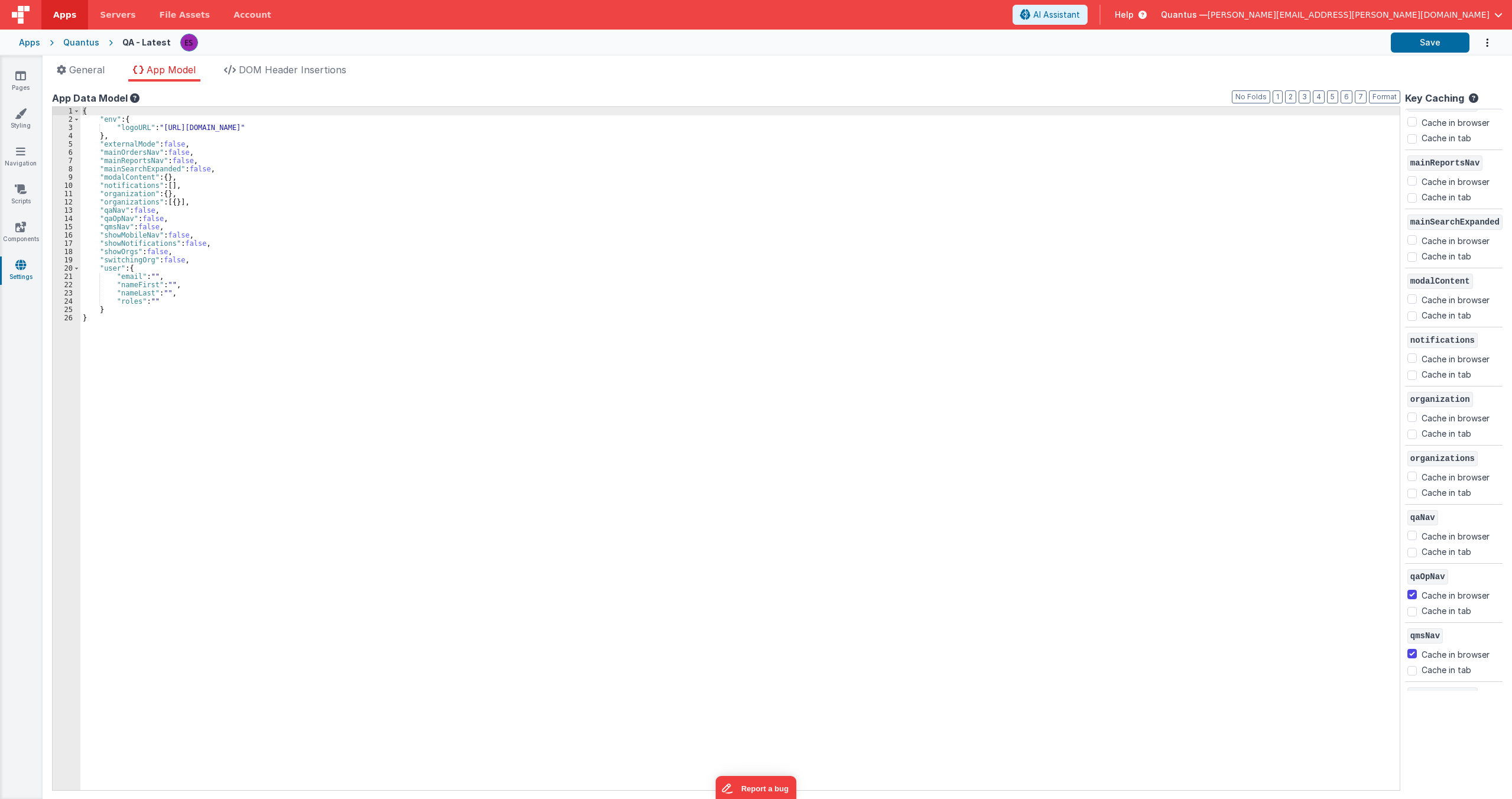
scroll to position [177, 0]
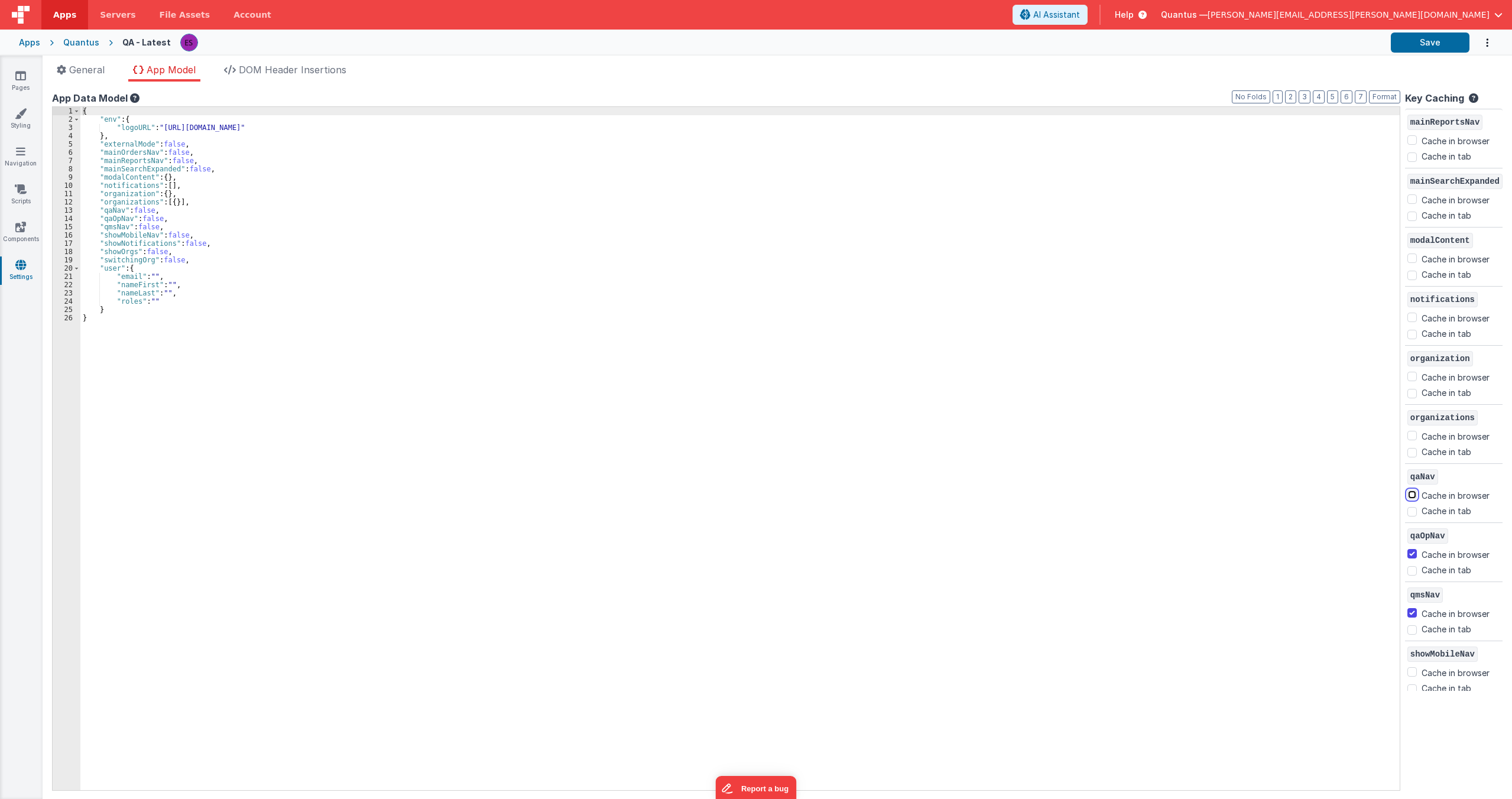
click at [1409, 492] on input "Cache in browser" at bounding box center [1412, 495] width 10 height 10
checkbox input "true"
click at [1307, 487] on div "{ "env" : { "logoURL" : "[URL][DOMAIN_NAME]" } , "externalMode" : false , "main…" at bounding box center [740, 457] width 1319 height 699
click at [790, 124] on div "{ "env" : { "logoURL" : "[URL][DOMAIN_NAME]" } , "externalMode" : false , "main…" at bounding box center [740, 457] width 1319 height 699
click at [298, 197] on div "{ "env" : { "logoURL" : "[URL][DOMAIN_NAME]" } , "externalMode" : false , "main…" at bounding box center [740, 457] width 1319 height 699
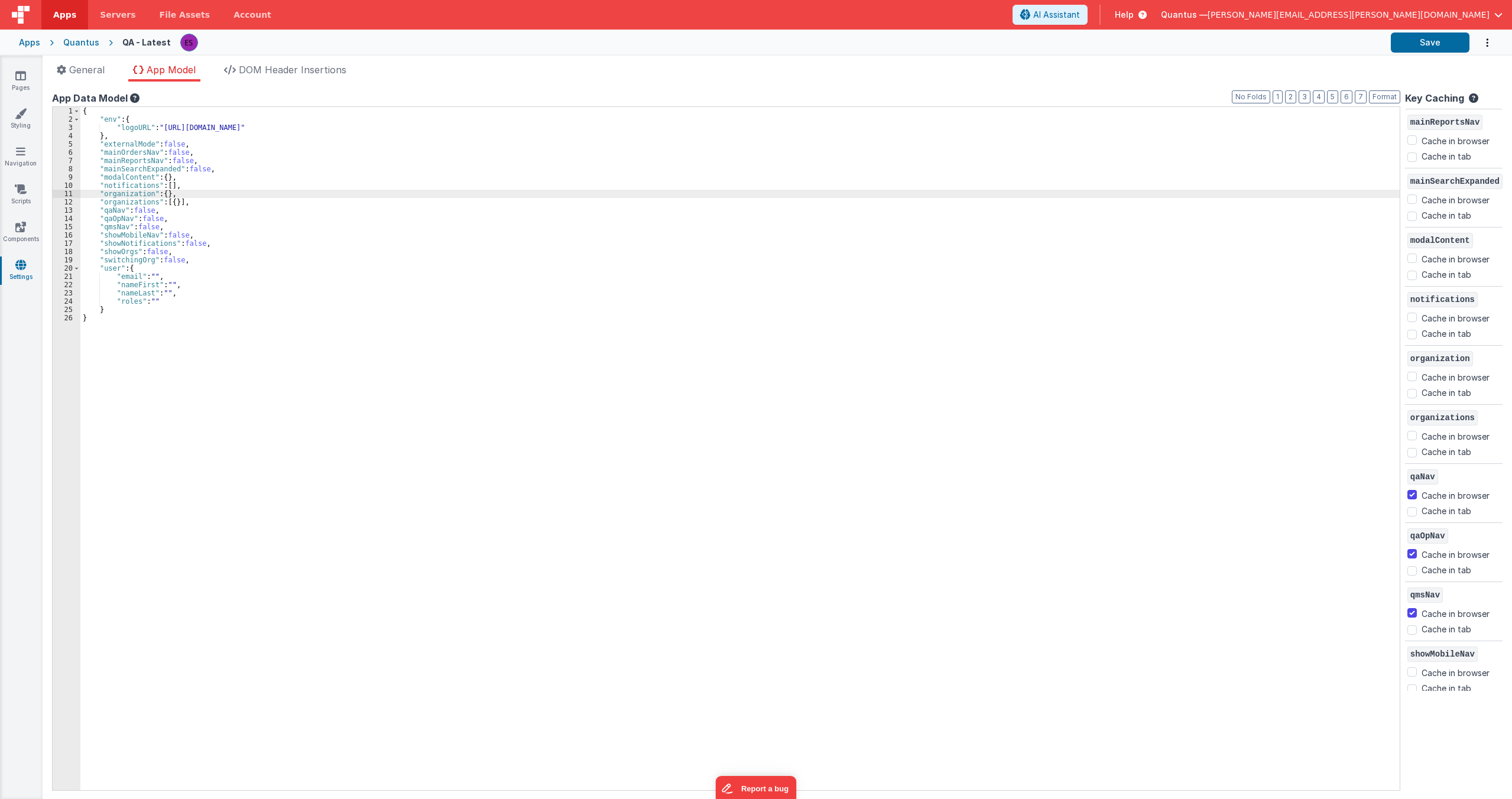
click at [367, 332] on div "{ "env" : { "logoURL" : "[URL][DOMAIN_NAME]" } , "externalMode" : false , "main…" at bounding box center [740, 457] width 1319 height 699
click at [308, 367] on div "{ "env" : { "logoURL" : "[URL][DOMAIN_NAME]" } , "externalMode" : false , "main…" at bounding box center [740, 457] width 1319 height 699
